Goal: Answer question/provide support: Share knowledge or assist other users

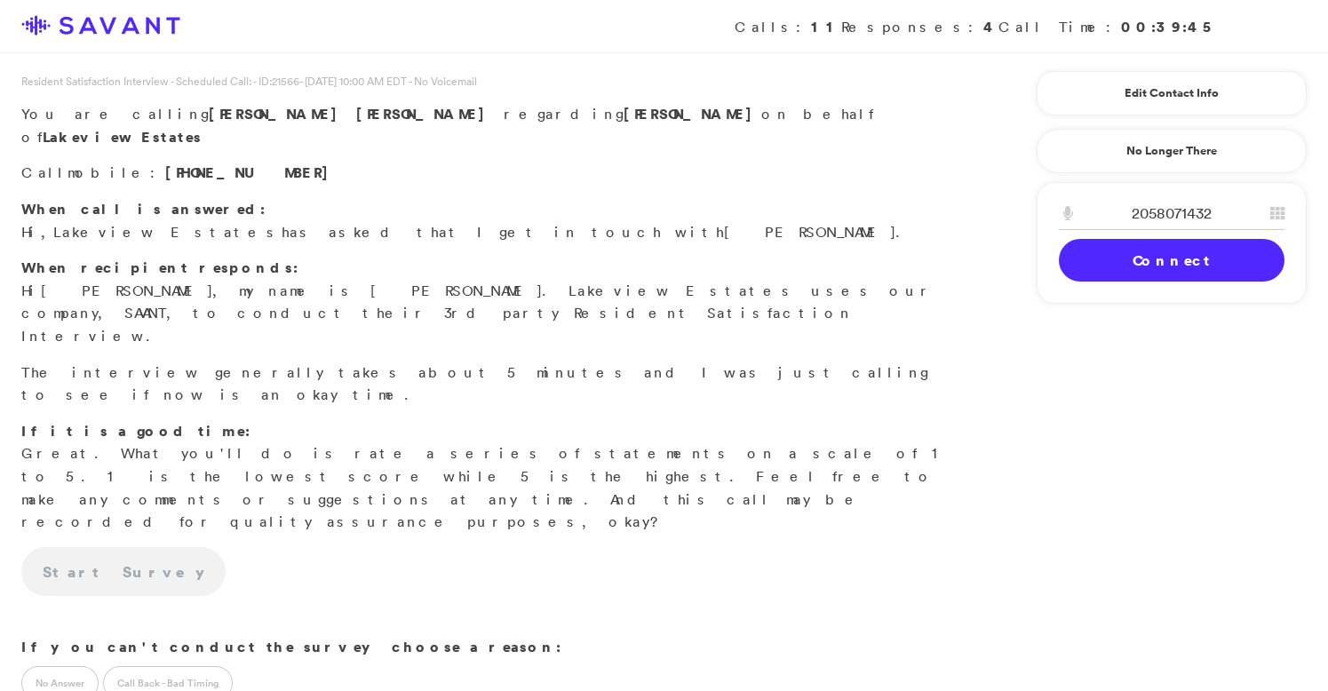
click at [1119, 256] on link "Connect" at bounding box center [1172, 260] width 226 height 43
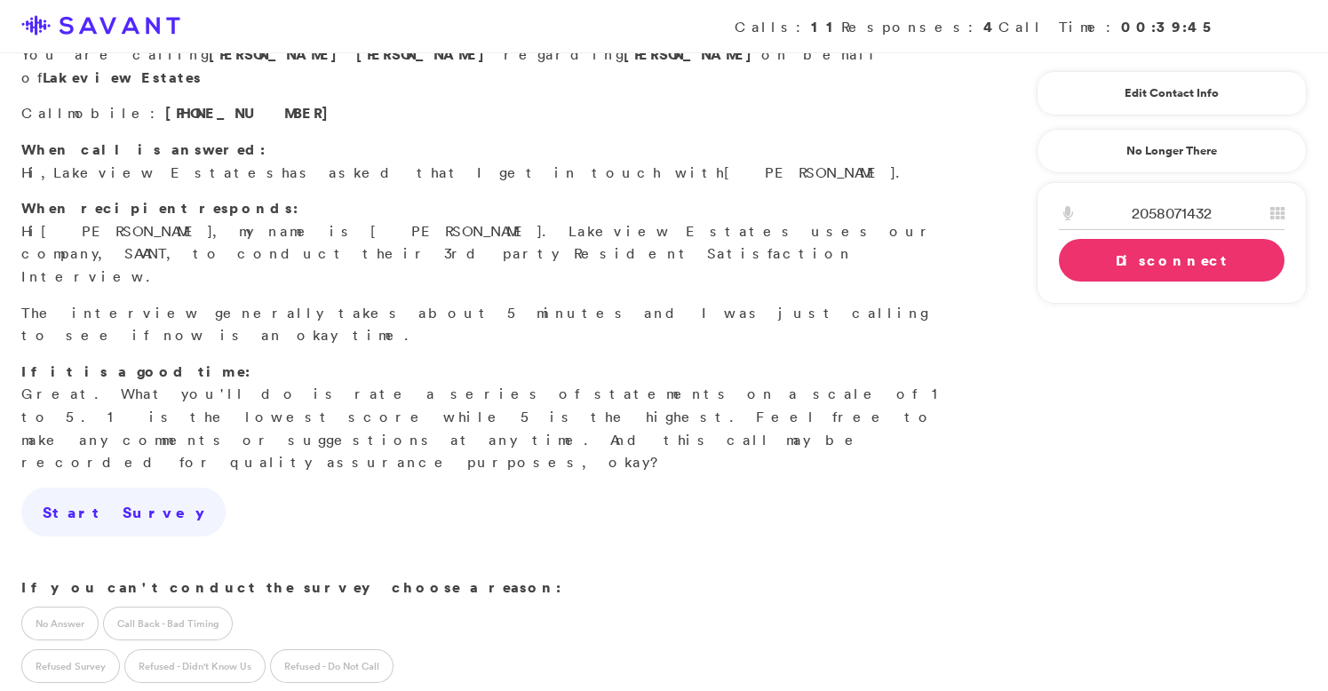
scroll to position [71, 0]
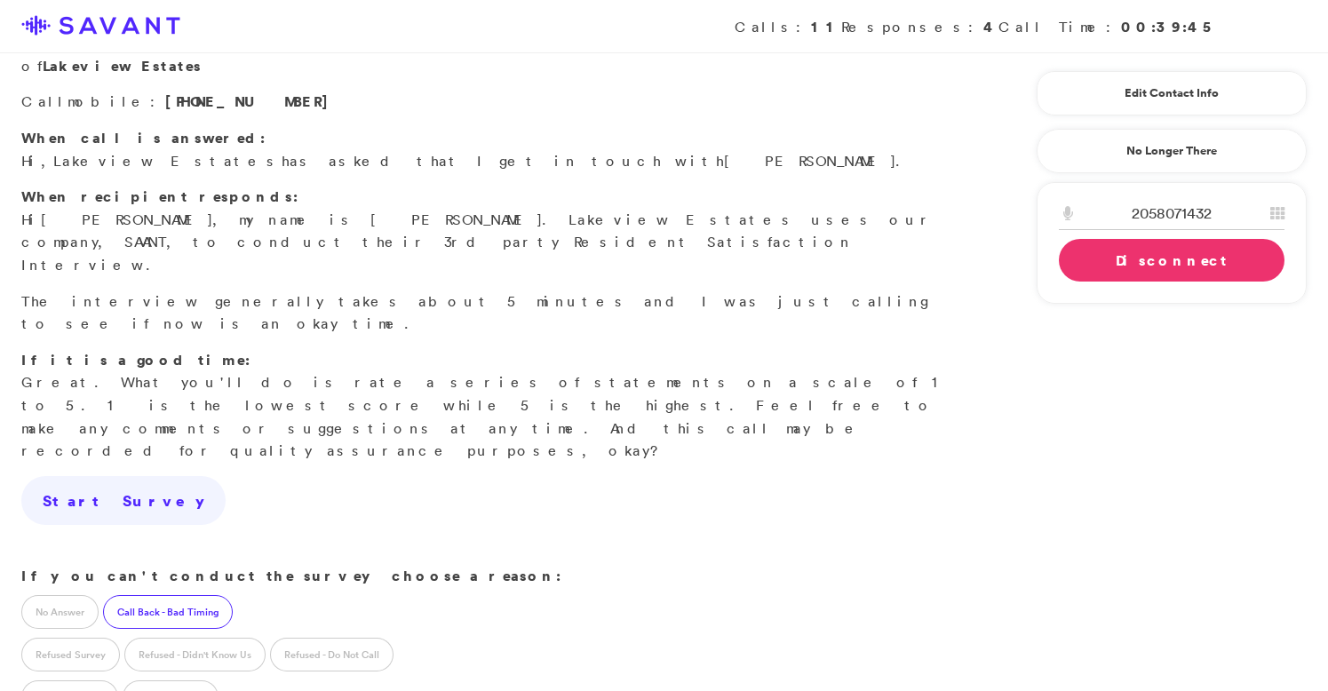
click at [184, 595] on label "Call Back - Bad Timing" at bounding box center [168, 612] width 130 height 34
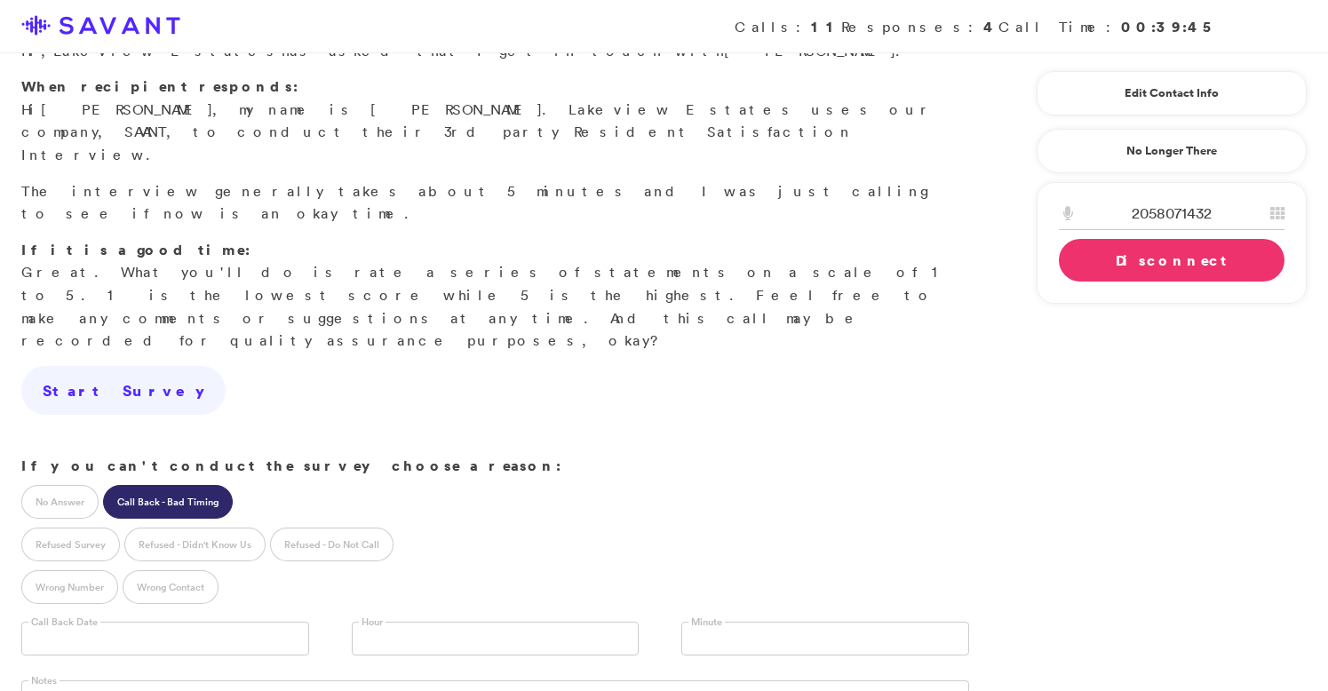
scroll to position [215, 0]
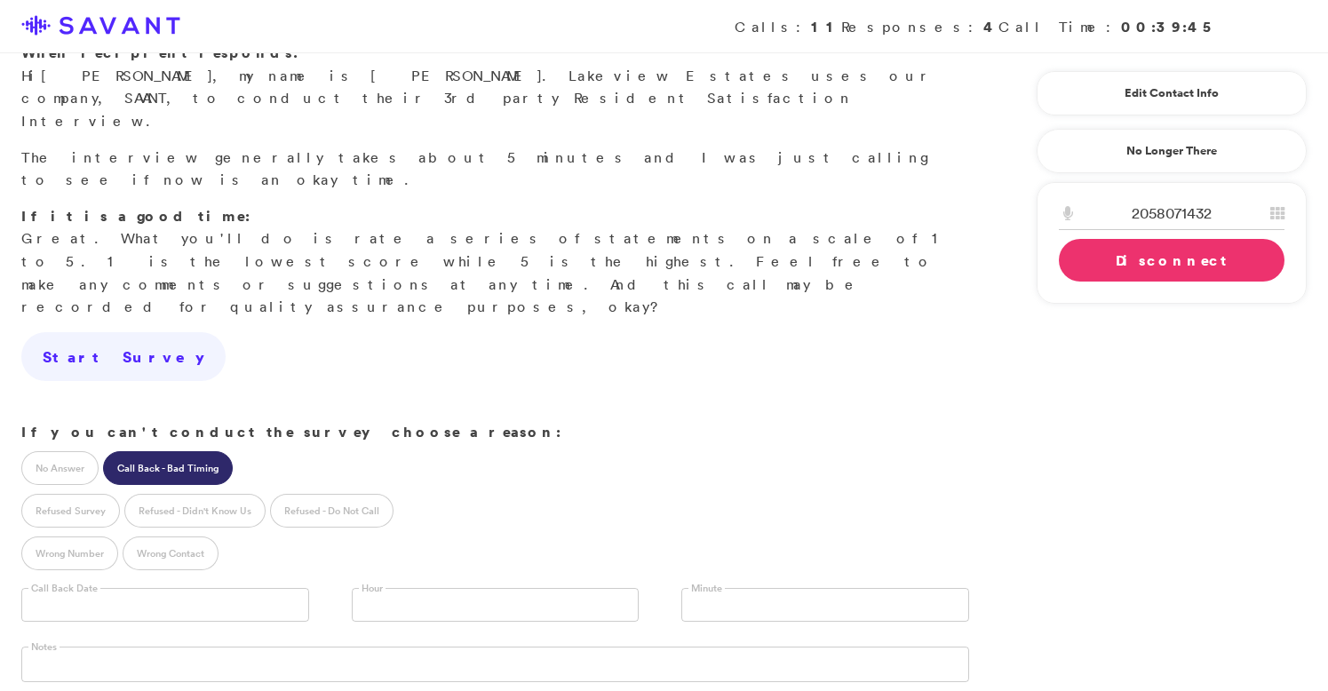
click at [194, 588] on input "text" at bounding box center [165, 605] width 288 height 34
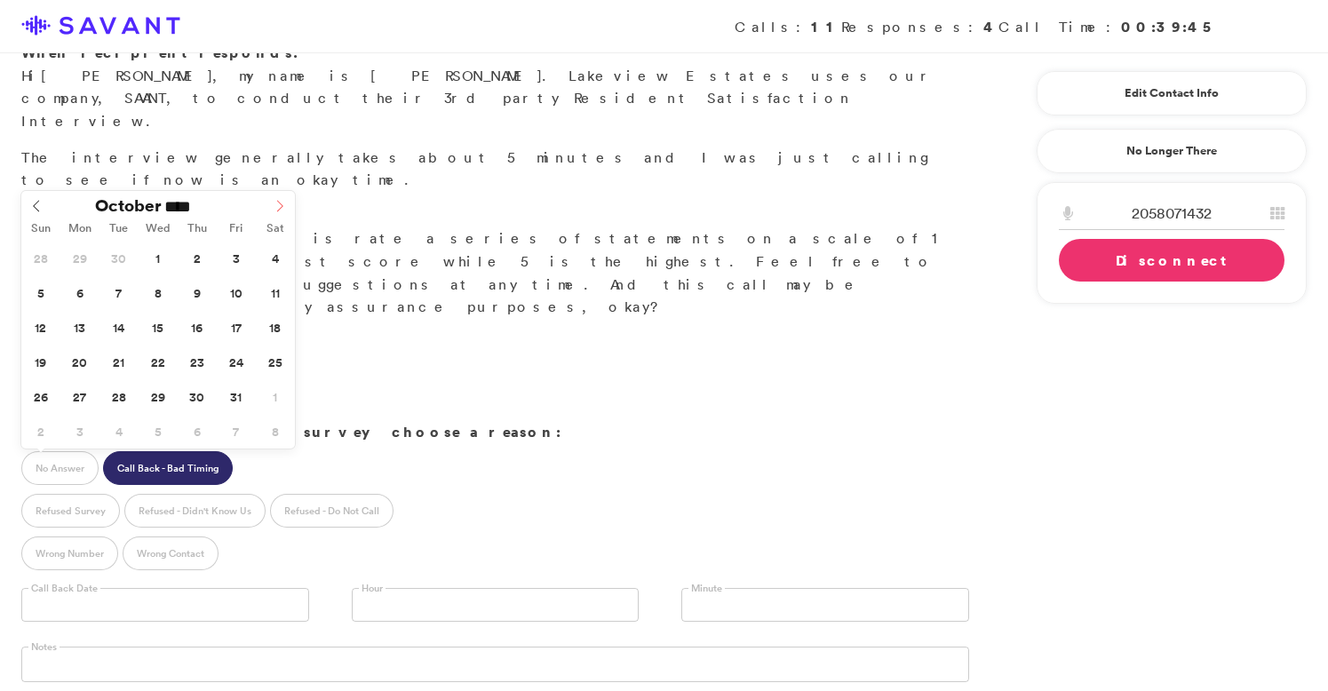
click at [275, 207] on icon at bounding box center [280, 206] width 12 height 12
type input "**********"
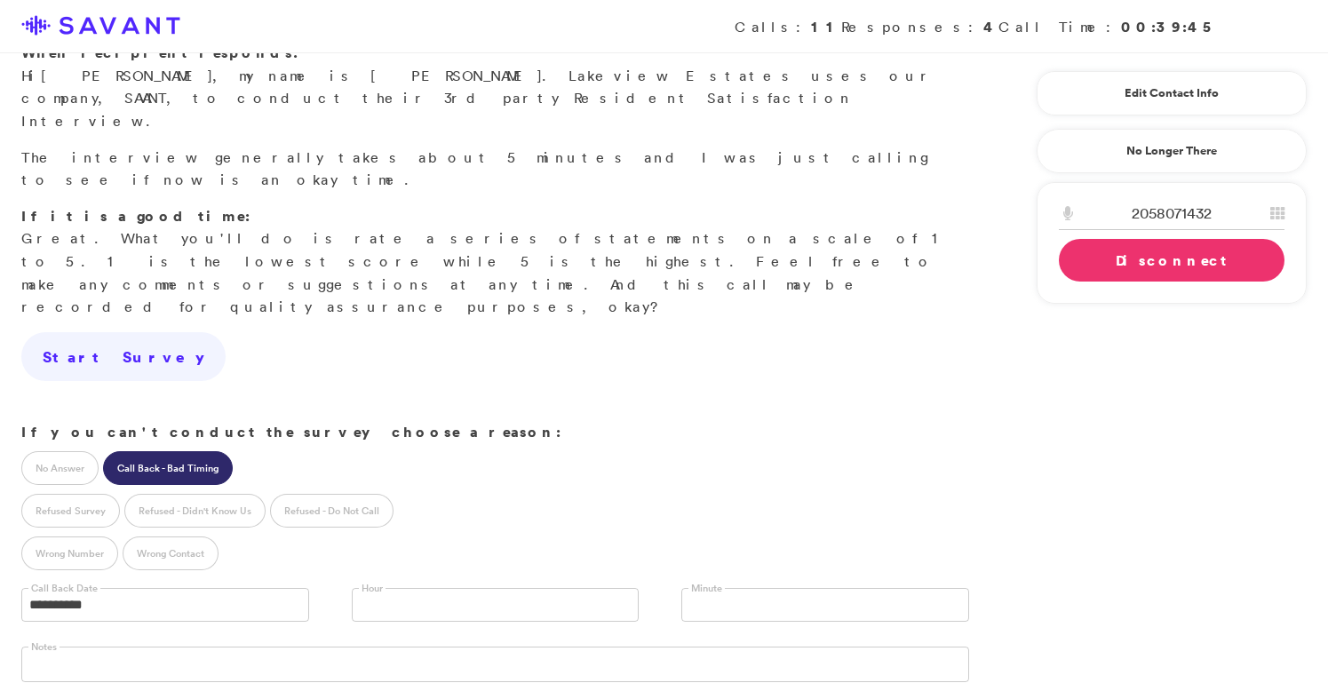
click at [1141, 259] on link "Disconnect" at bounding box center [1172, 260] width 226 height 43
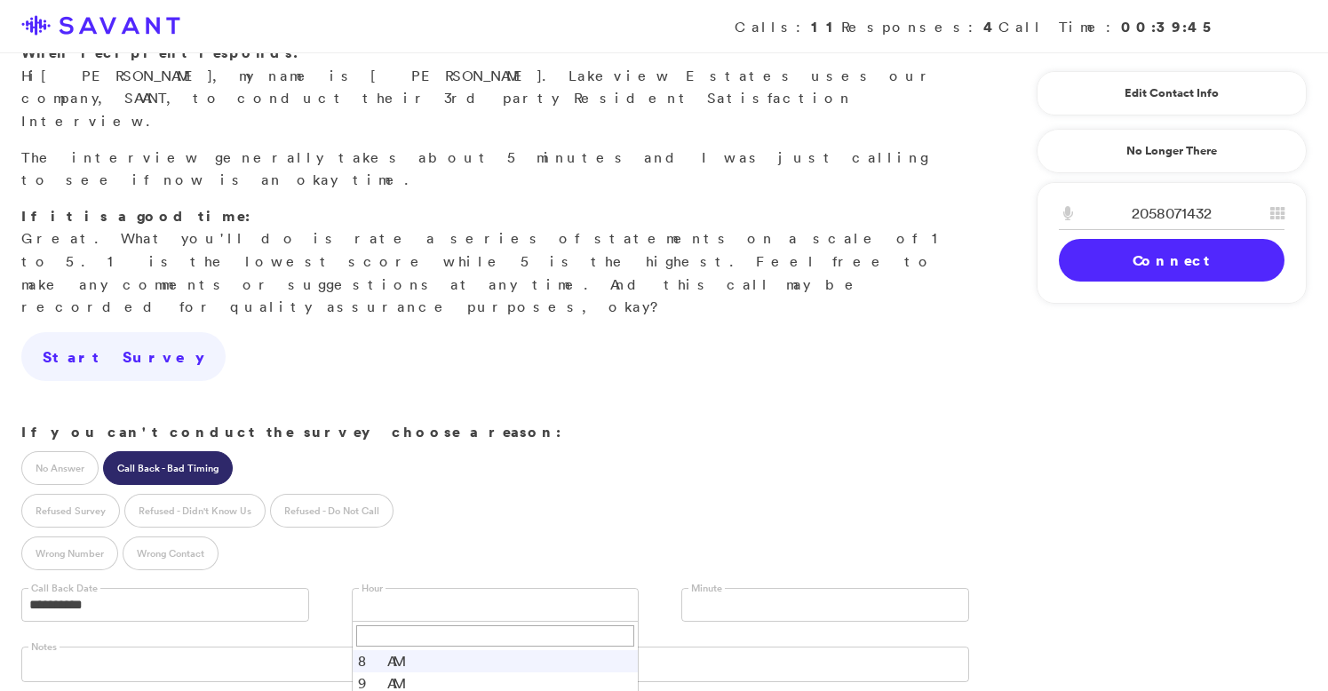
click at [489, 588] on link at bounding box center [496, 605] width 288 height 34
click at [422, 589] on span "11 AM" at bounding box center [484, 605] width 249 height 32
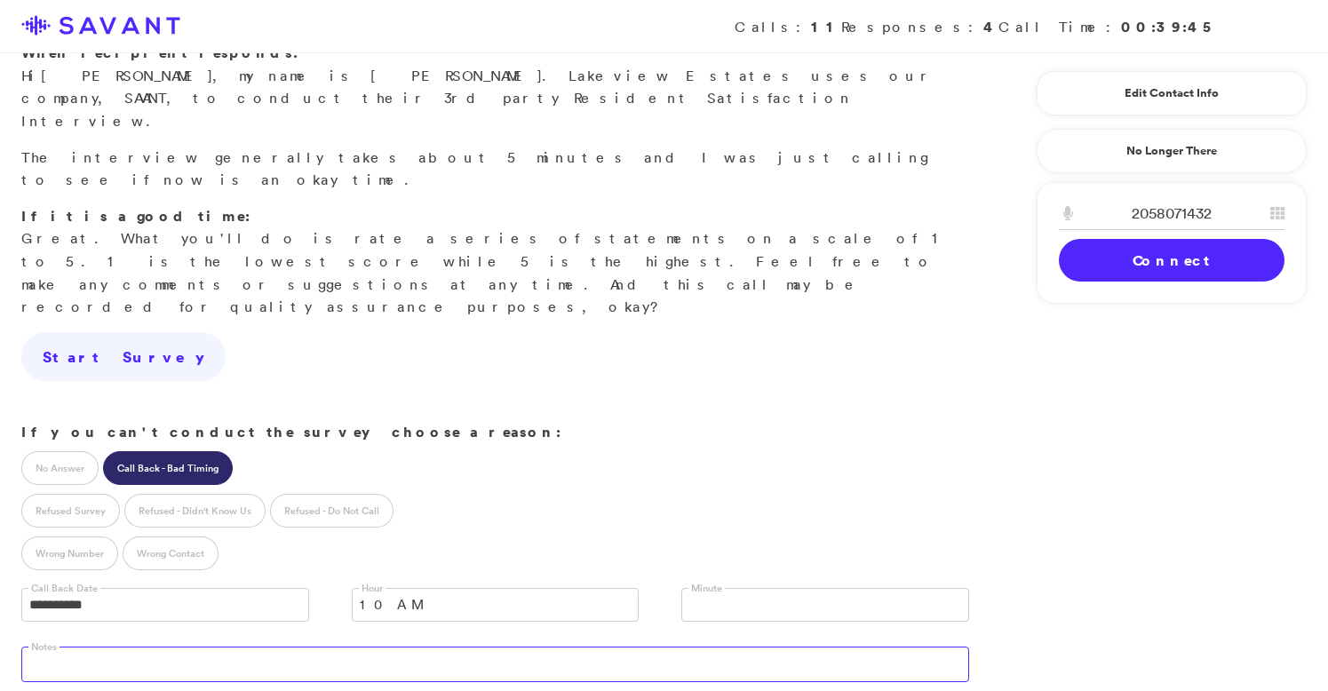
click at [403, 647] on textarea at bounding box center [495, 665] width 948 height 36
type textarea "Doesn't seem like she is interested in the survey"
